Goal: Task Accomplishment & Management: Manage account settings

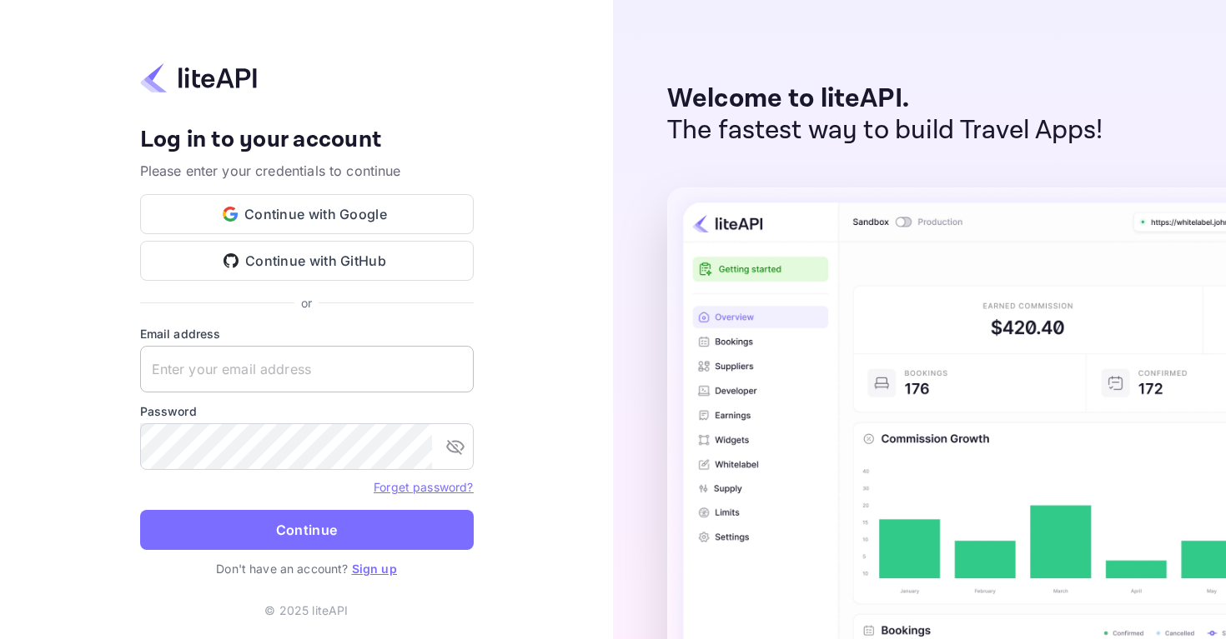
click at [284, 389] on input "text" at bounding box center [306, 369] width 333 height 47
click at [236, 381] on input "text" at bounding box center [306, 369] width 333 height 47
click at [236, 380] on input "text" at bounding box center [306, 369] width 333 height 47
click at [348, 210] on button "Continue with Google" at bounding box center [306, 214] width 333 height 40
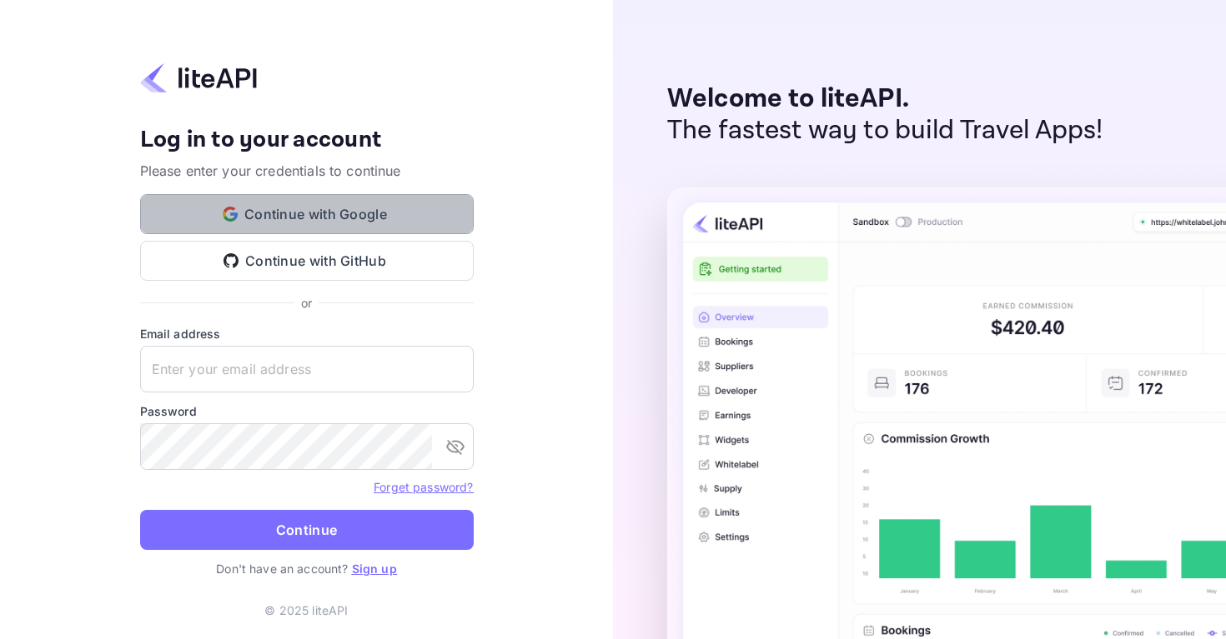
click at [317, 228] on button "Continue with Google" at bounding box center [306, 214] width 333 height 40
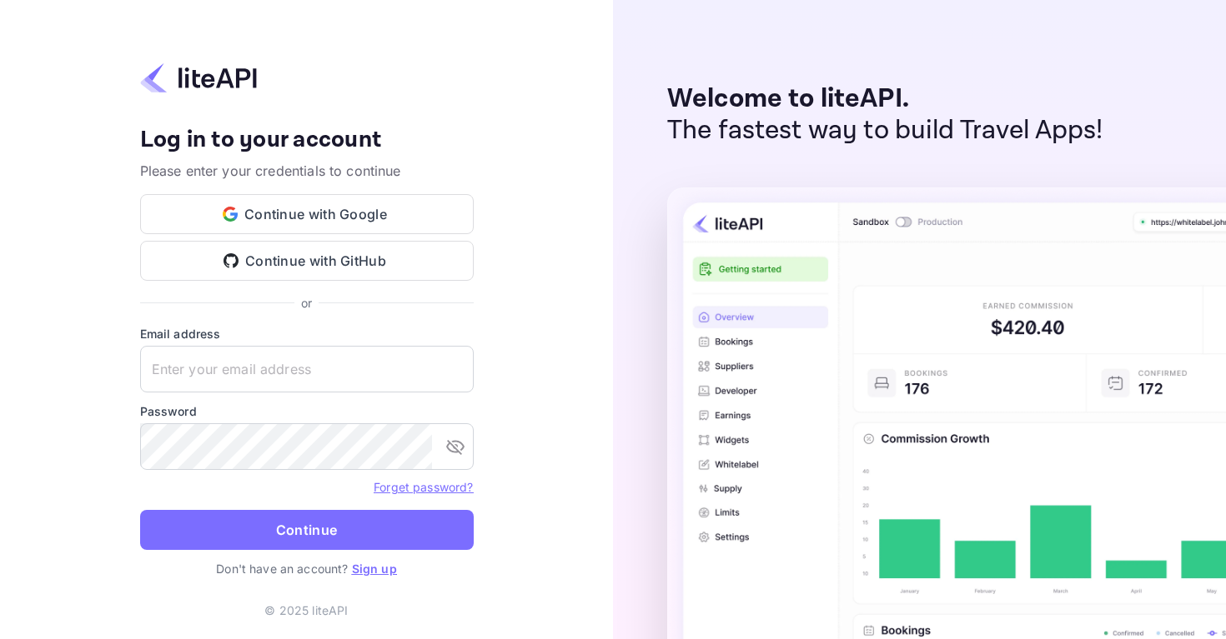
click at [376, 564] on link "Sign up" at bounding box center [374, 569] width 45 height 14
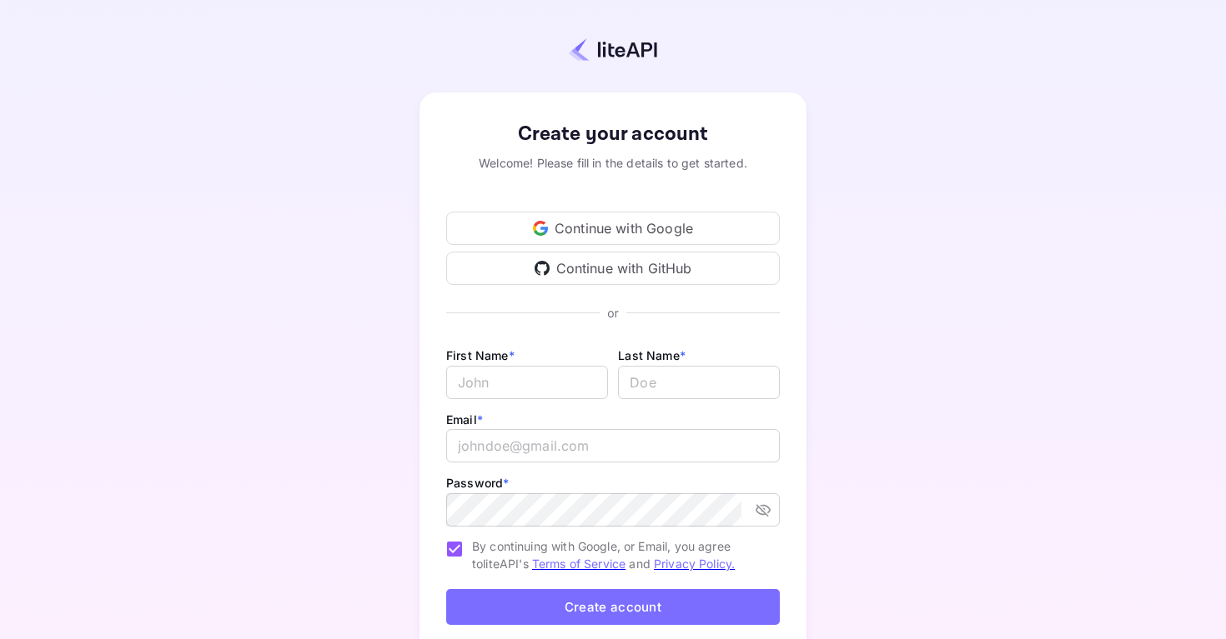
click at [674, 237] on div "Continue with Google" at bounding box center [612, 228] width 333 height 33
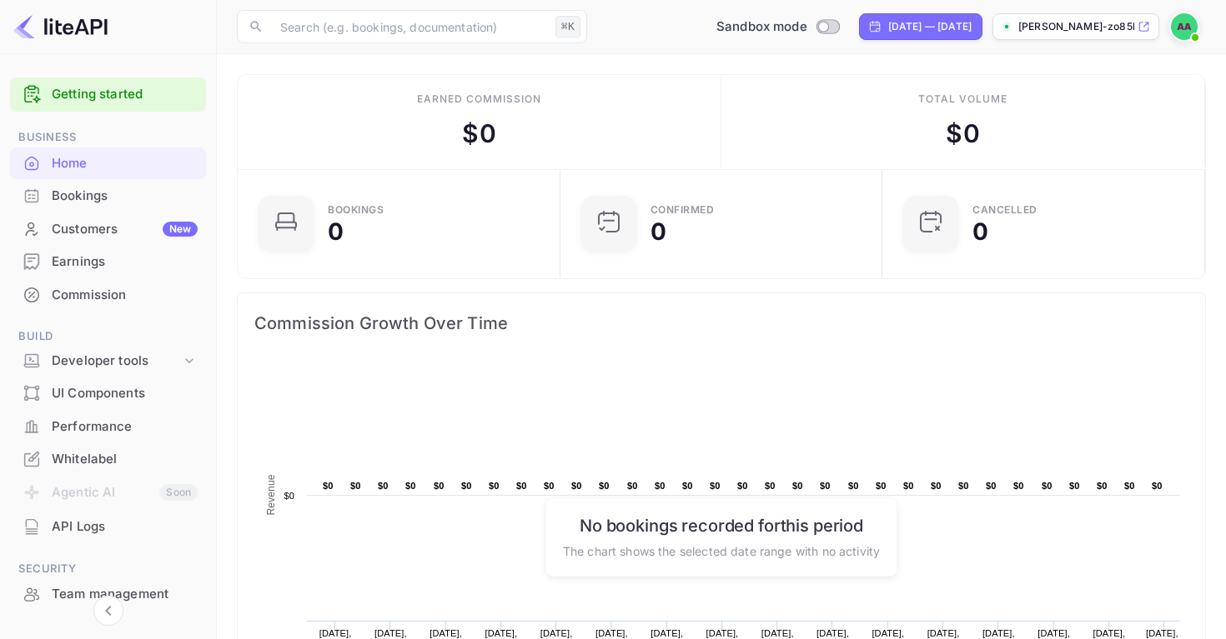
scroll to position [271, 313]
click at [1043, 23] on p "[PERSON_NAME]-zo85h.n..." at bounding box center [1076, 26] width 116 height 15
